Goal: Information Seeking & Learning: Learn about a topic

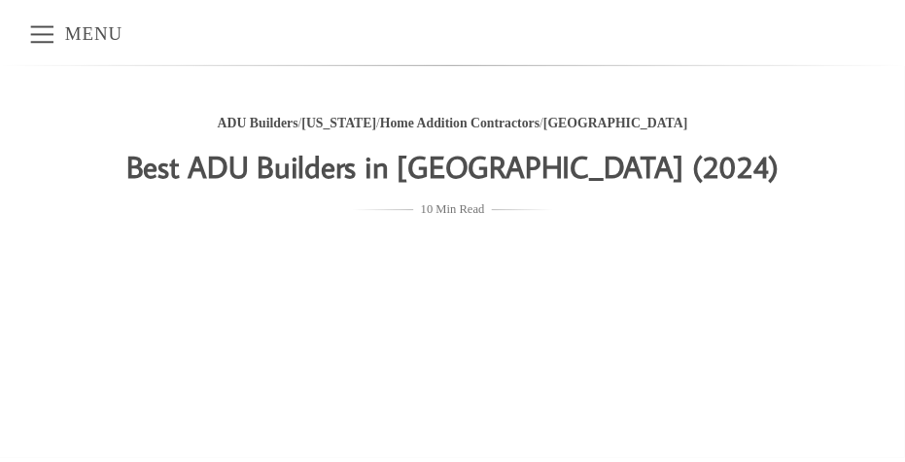
scroll to position [18, 0]
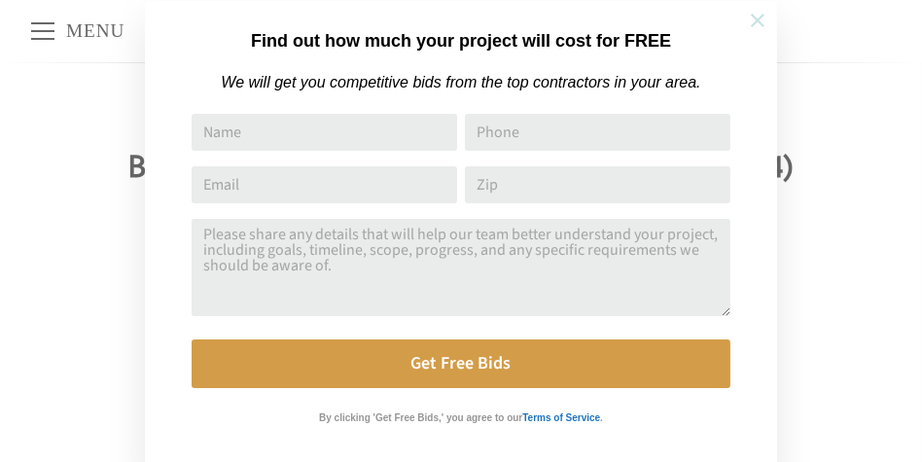
click at [753, 19] on icon at bounding box center [757, 20] width 21 height 21
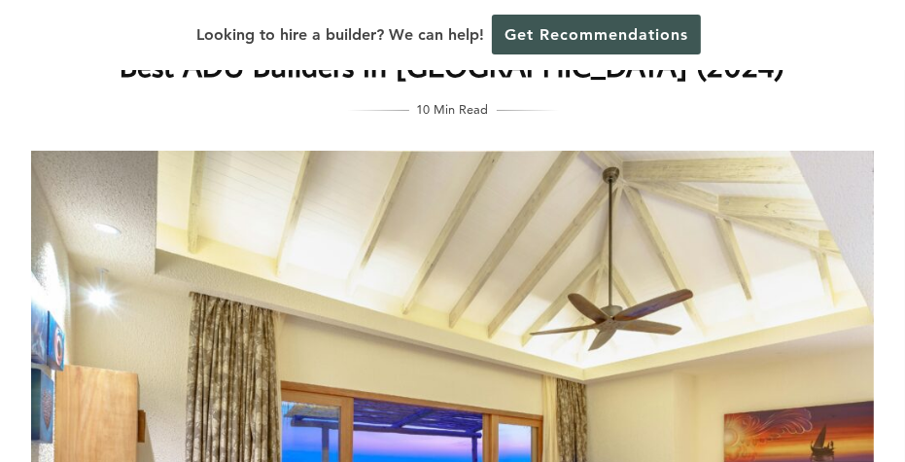
scroll to position [0, 0]
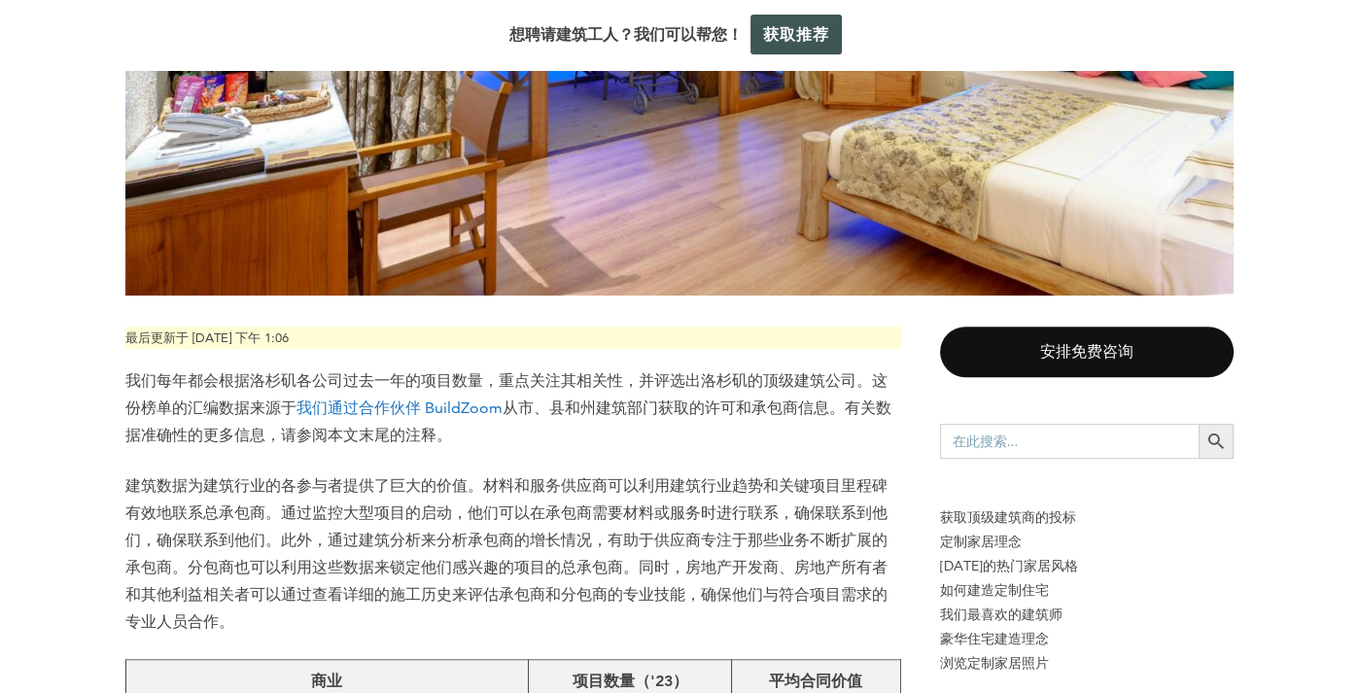
scroll to position [777, 0]
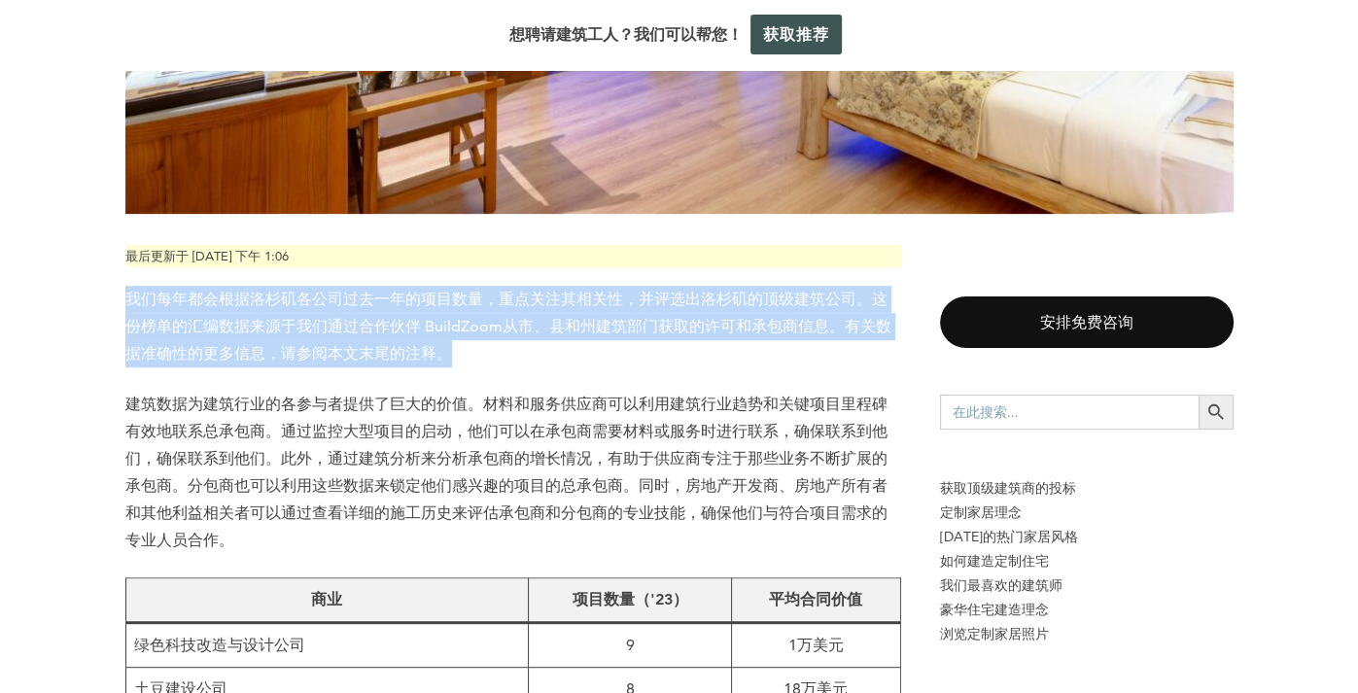
drag, startPoint x: 126, startPoint y: 298, endPoint x: 535, endPoint y: 354, distance: 412.1
click at [535, 354] on p "我们每年都会根据洛杉矶各公司过去一年的项目数量，重点关注其相关性，并评选出洛杉矶的顶级建筑公司。这份榜单的汇编数据来源于 我们通过合作伙伴 BuildZoom…" at bounding box center [513, 327] width 776 height 82
copy p "我们每年都会根据洛杉矶各公司过去一年的项目数量，重点关注其相关性，并评选出洛杉矶的顶级建筑公司。这份榜单的汇编数据来源于 我们通过合作伙伴 BuildZoom…"
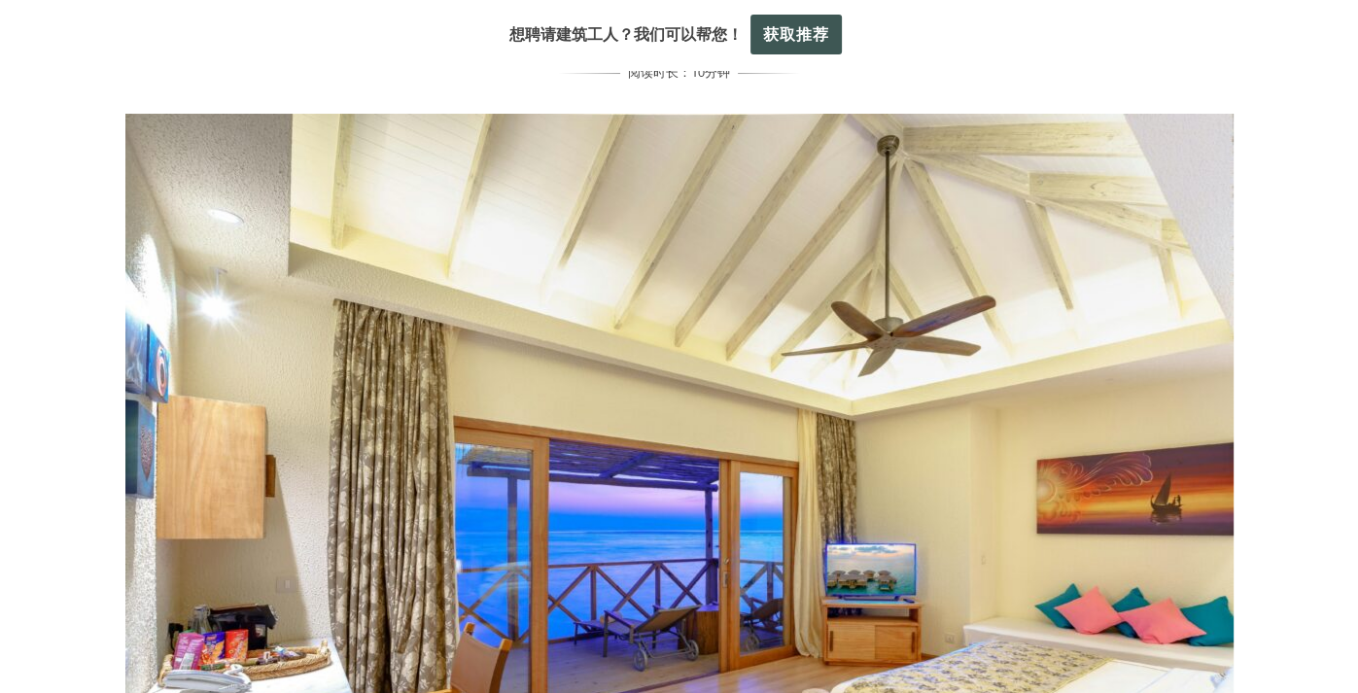
scroll to position [0, 0]
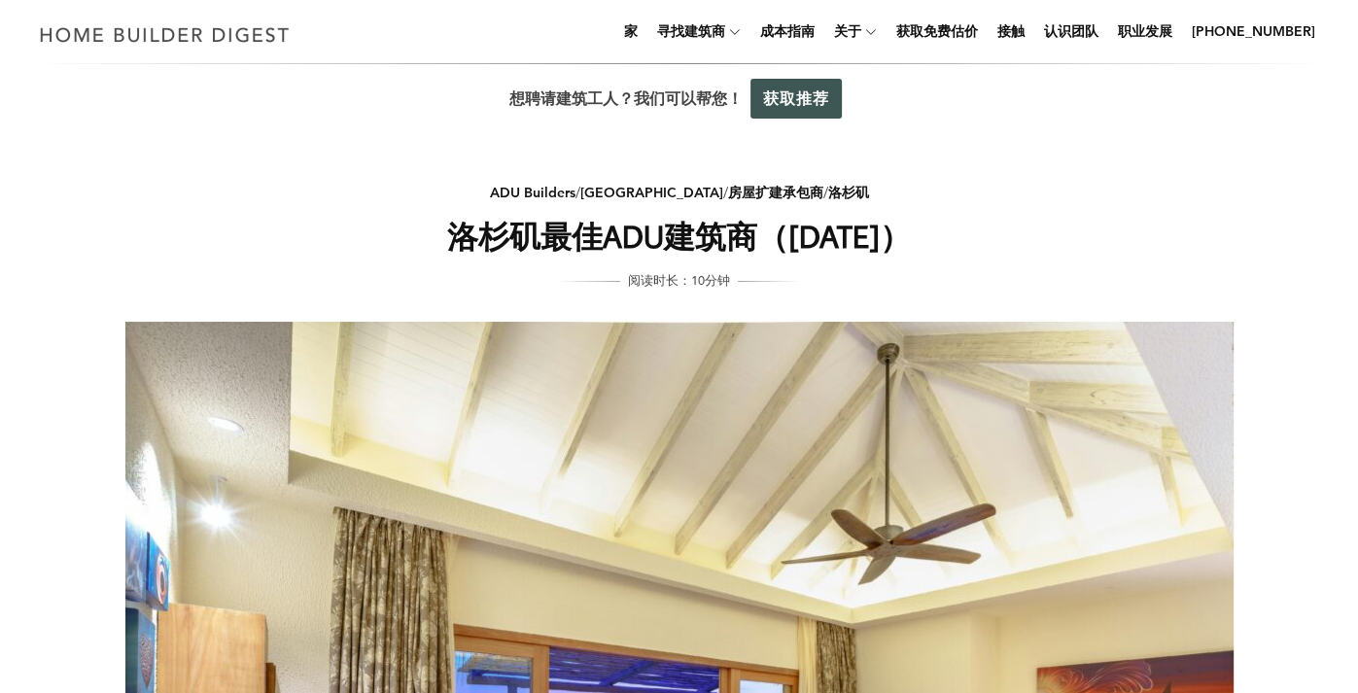
click at [904, 181] on div "ADU Builders / [GEOGRAPHIC_DATA] / 房屋扩建承包商 / 洛杉矶 洛杉矶最佳ADU建筑商（[DATE]） 阅读时长：10分钟" at bounding box center [679, 597] width 1171 height 926
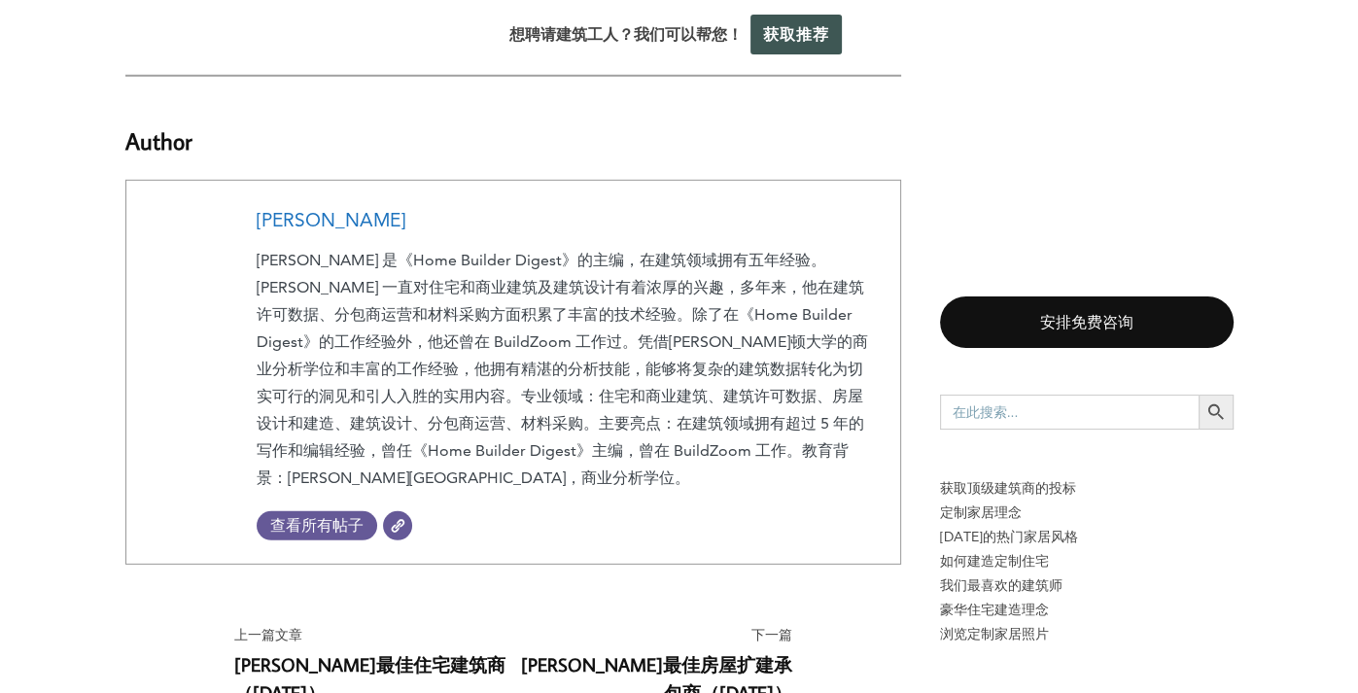
scroll to position [5576, 0]
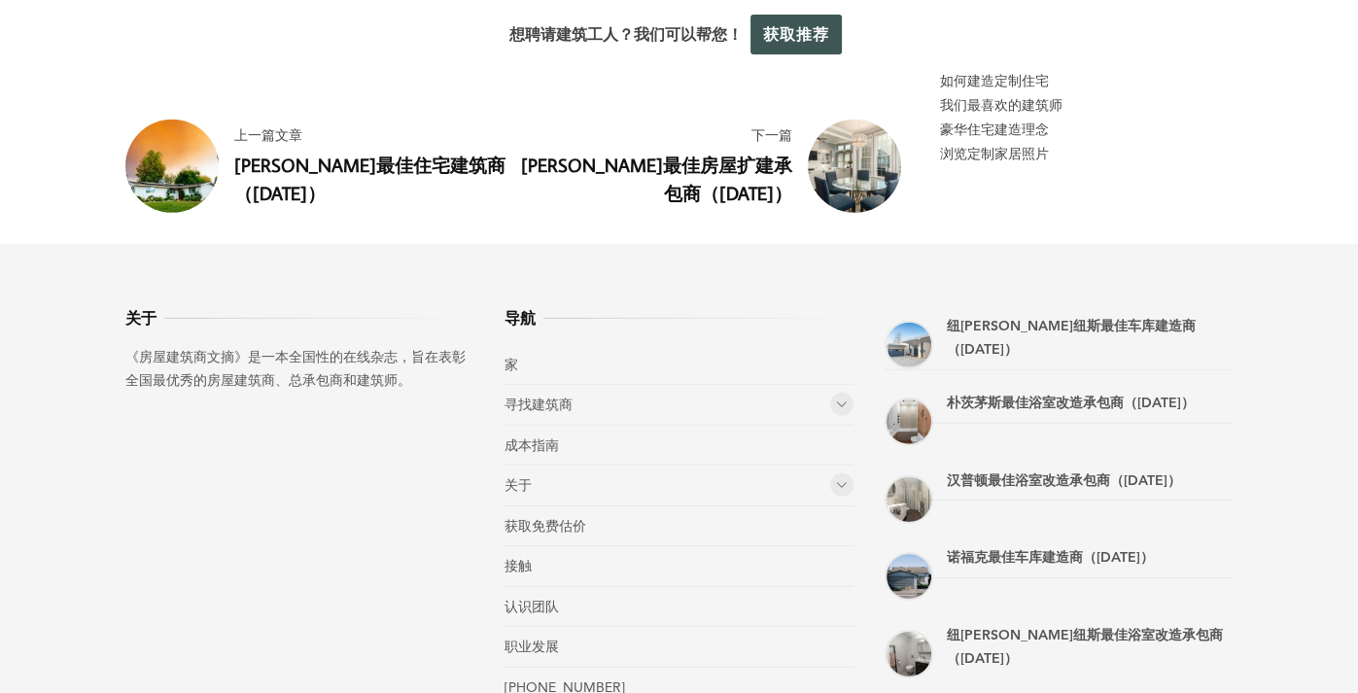
drag, startPoint x: 542, startPoint y: 216, endPoint x: 362, endPoint y: 212, distance: 179.9
copy font "《Home Builder Digest》"
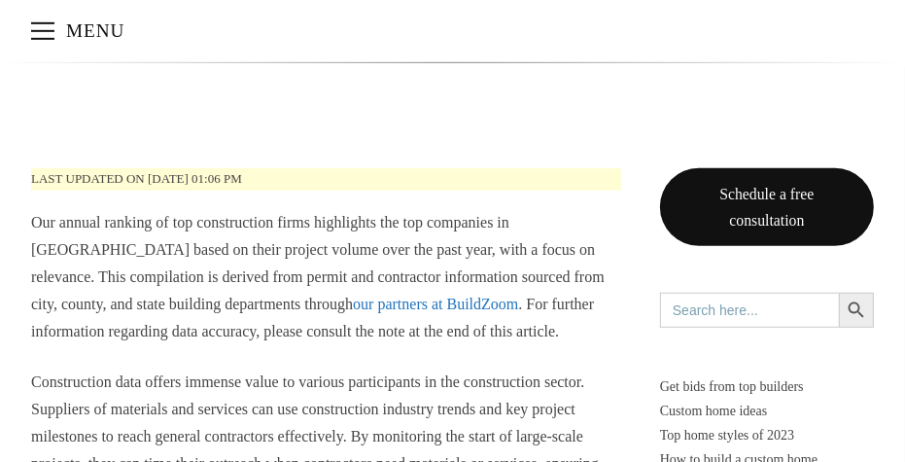
scroll to position [681, 0]
